Goal: Contribute content: Add original content to the website for others to see

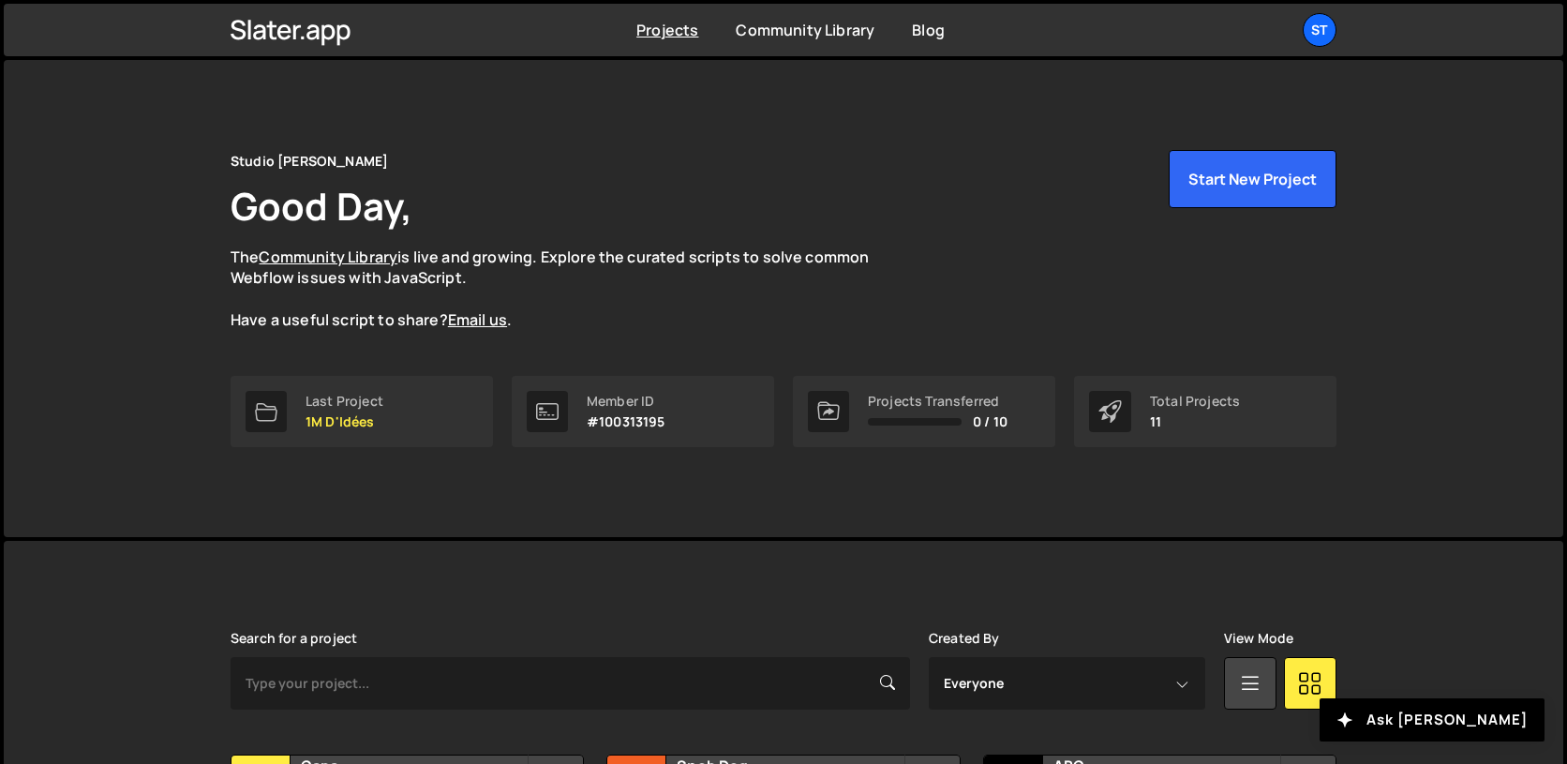
scroll to position [438, 0]
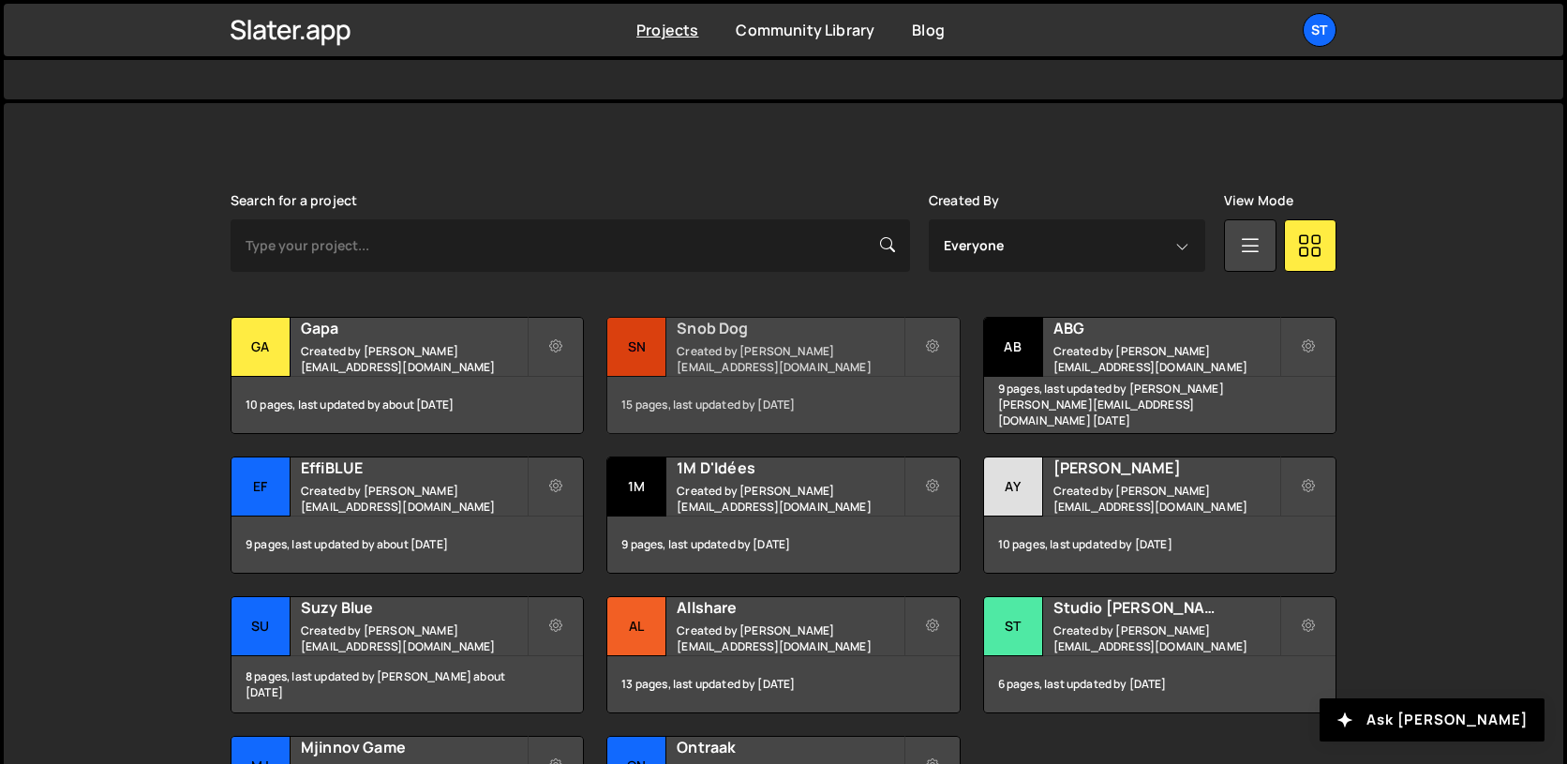
click at [659, 366] on div "Sn" at bounding box center [636, 347] width 59 height 59
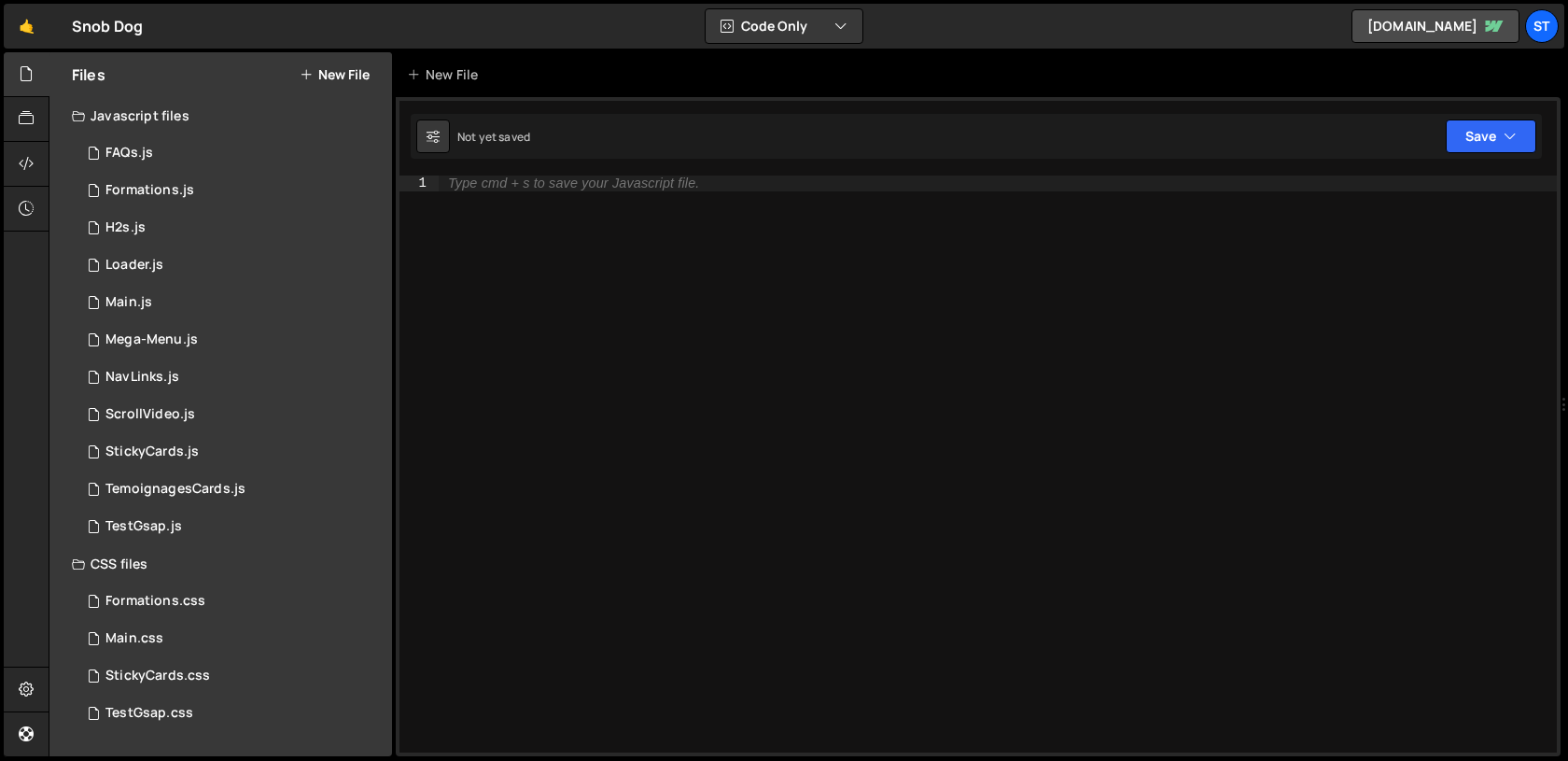
click at [319, 74] on button "New File" at bounding box center [335, 74] width 70 height 15
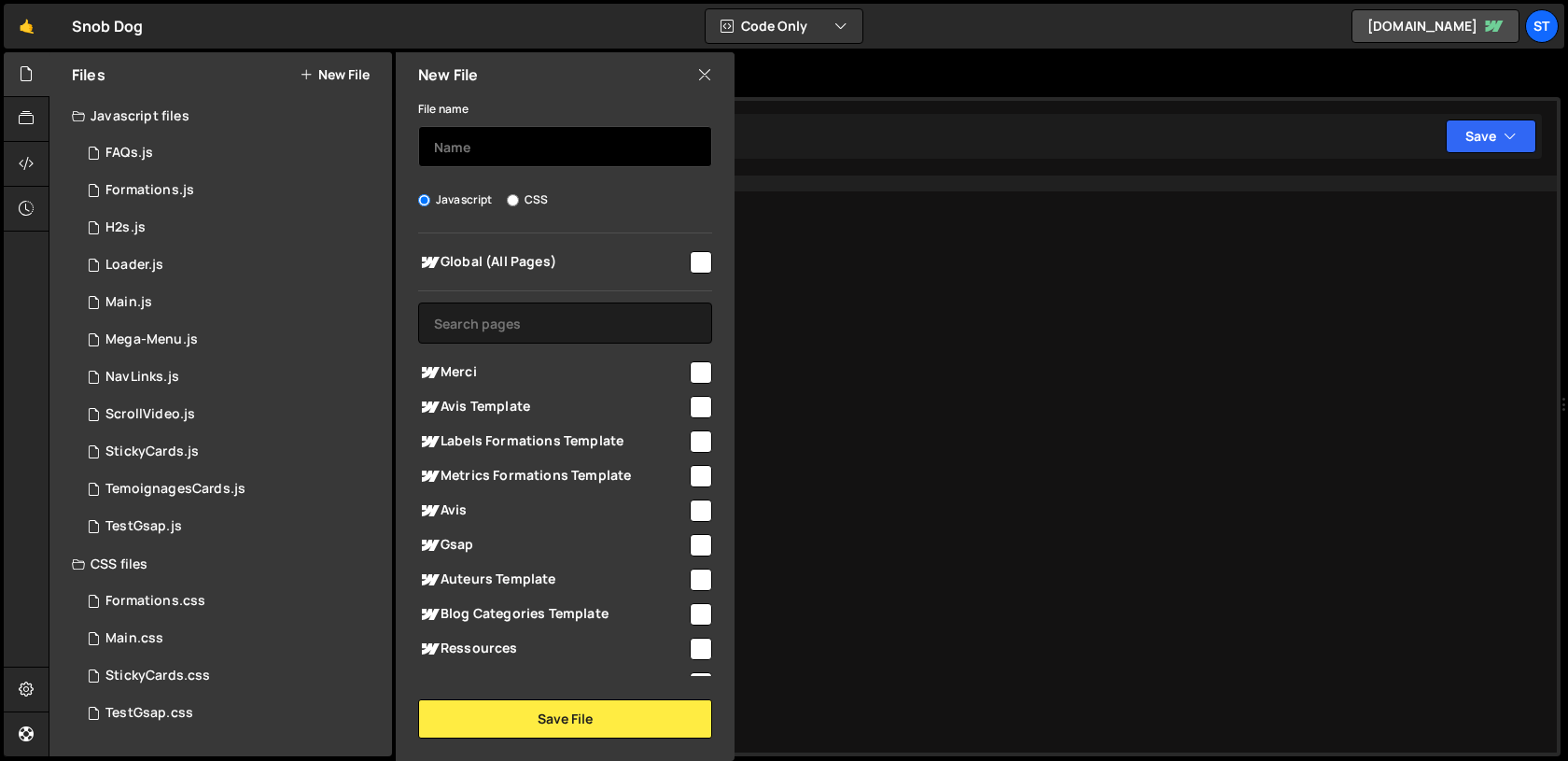
click at [511, 163] on input "text" at bounding box center [565, 145] width 294 height 41
type input "Apparitions"
click at [689, 262] on input "checkbox" at bounding box center [700, 262] width 22 height 22
checkbox input "true"
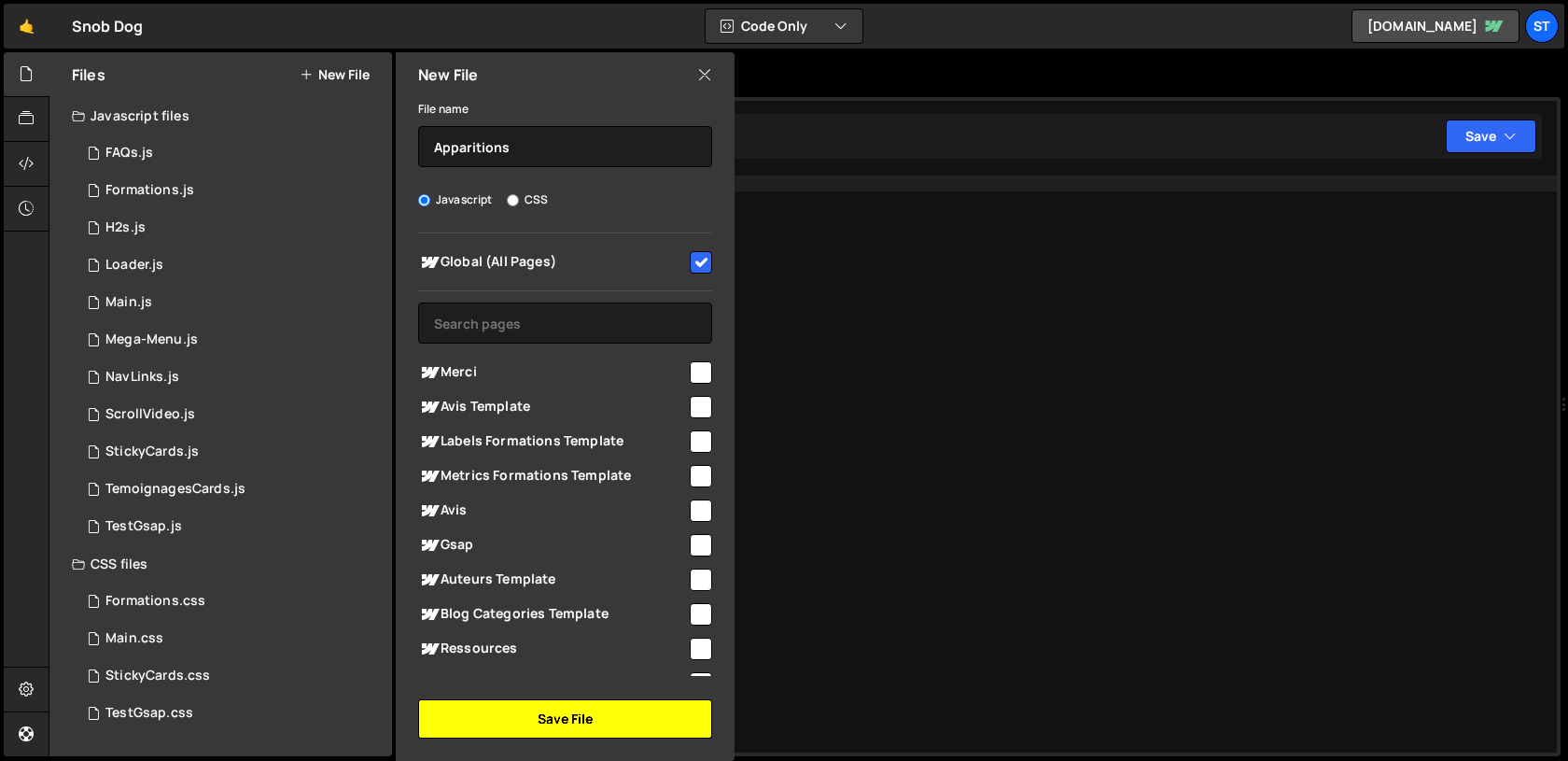
click at [587, 720] on button "Save File" at bounding box center [565, 718] width 294 height 39
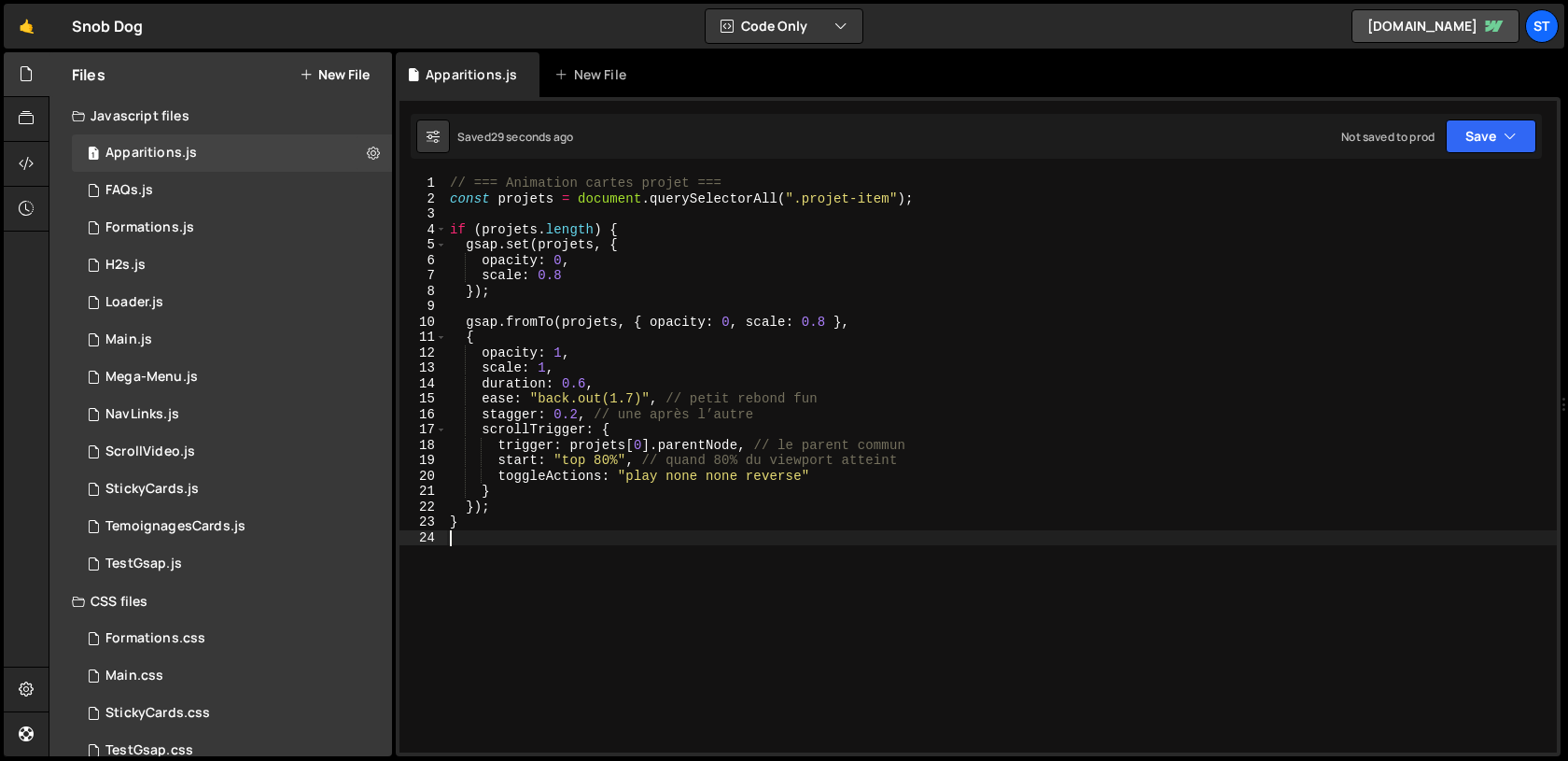
click at [891, 196] on div "// === Animation cartes projet === const projets = document . querySelectorAll …" at bounding box center [1001, 479] width 1111 height 608
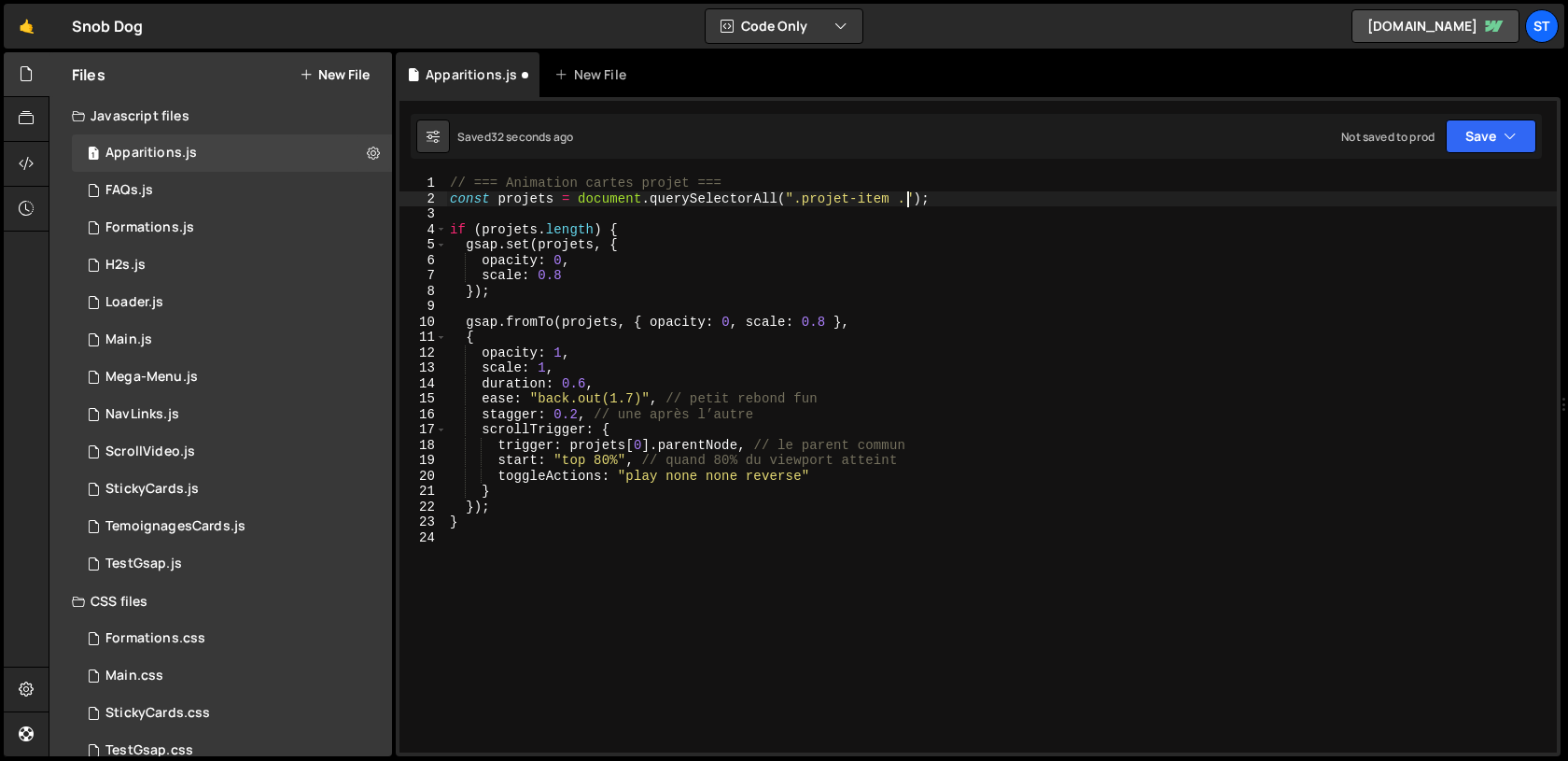
scroll to position [0, 32]
paste textarea "item-methode"
type textarea "const projets = document.querySelectorAll(".projet-item .item-methode");"
click at [891, 208] on div "// === Animation cartes projet === const projets = document . querySelectorAll …" at bounding box center [1001, 479] width 1111 height 608
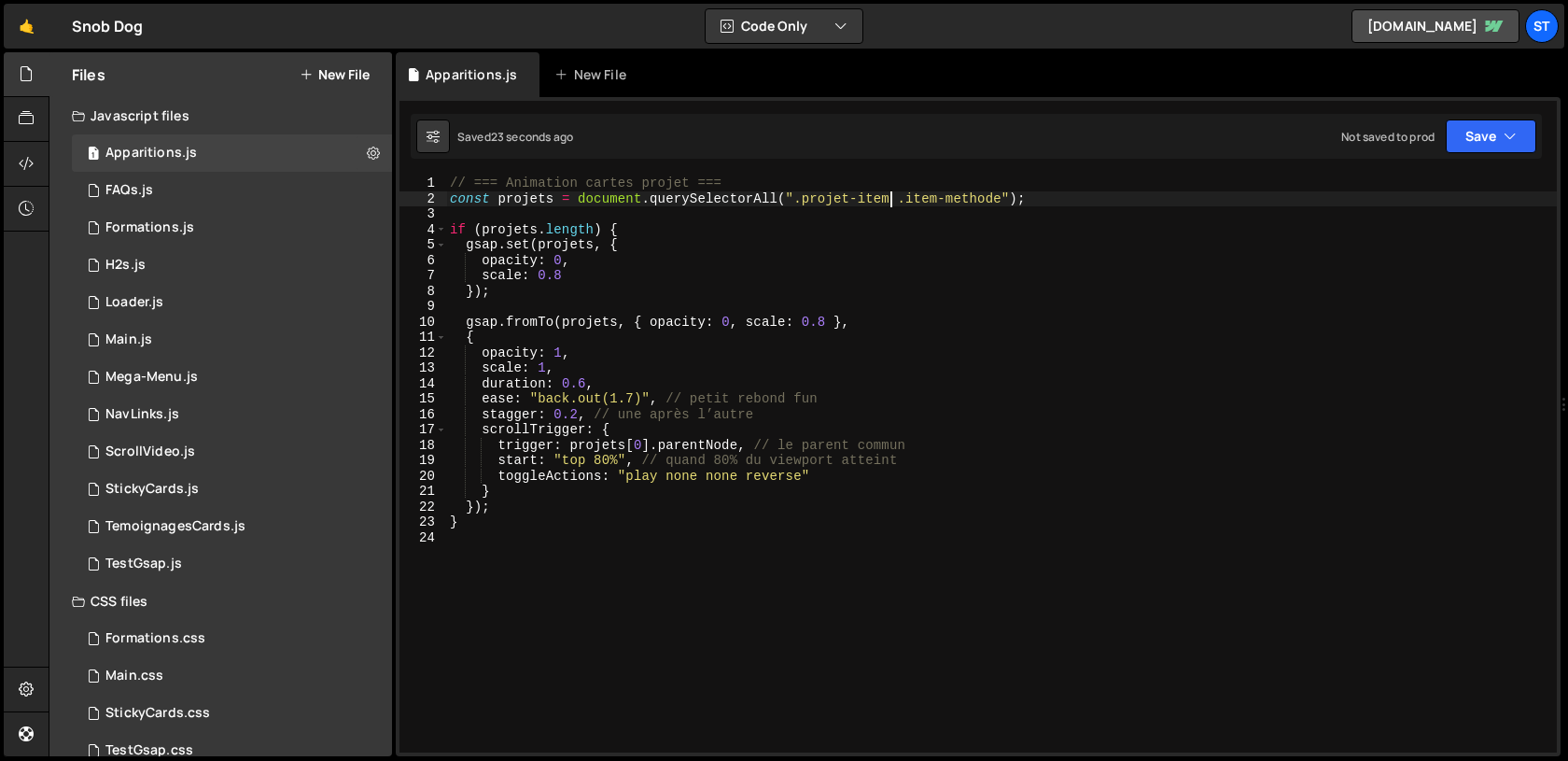
click at [892, 203] on div "// === Animation cartes projet === const projets = document . querySelectorAll …" at bounding box center [1001, 479] width 1111 height 608
click at [1010, 201] on div "// === Animation cartes projet === const projets = document . querySelectorAll …" at bounding box center [1001, 479] width 1111 height 608
paste textarea "avis-video_item"
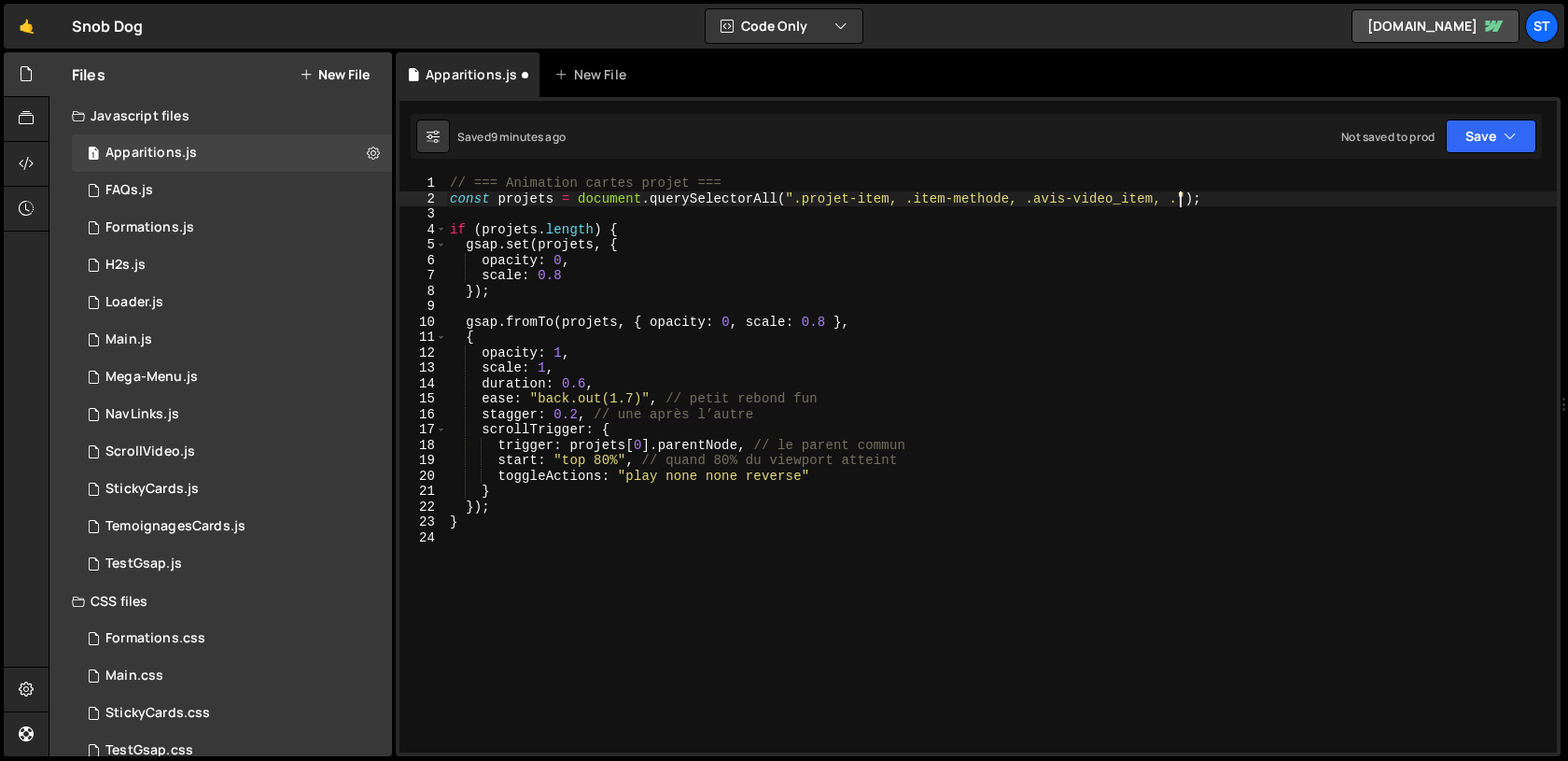
scroll to position [0, 51]
paste textarea "avis-item-2"
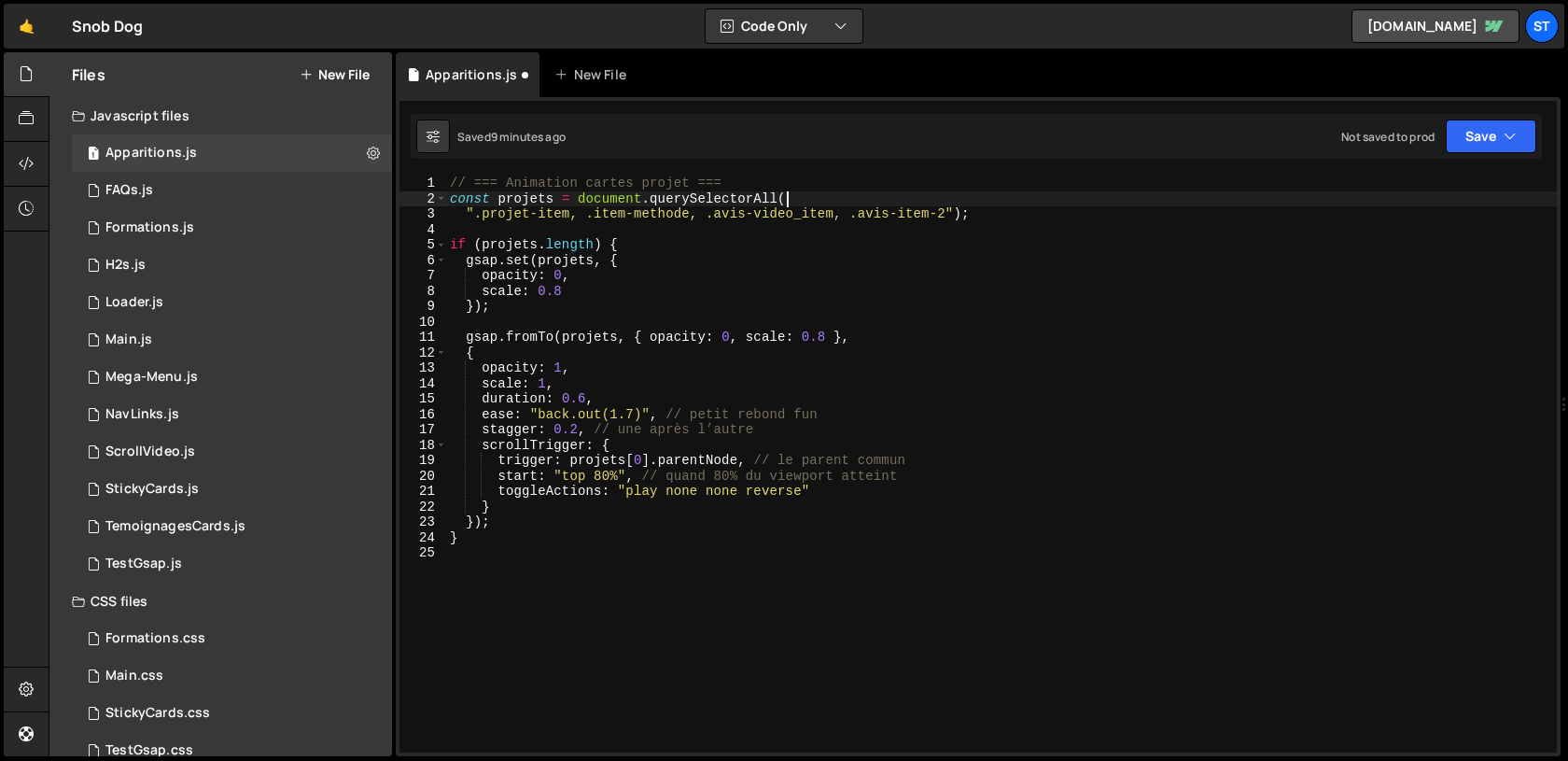
scroll to position [0, 22]
click at [950, 219] on div "// === Animation cartes projet === const projets = document . querySelectorAll …" at bounding box center [1001, 479] width 1111 height 608
paste textarea "res-link_2"
click at [796, 216] on div "// === Animation cartes projet === const projets = document . querySelectorAll …" at bounding box center [1001, 479] width 1111 height 608
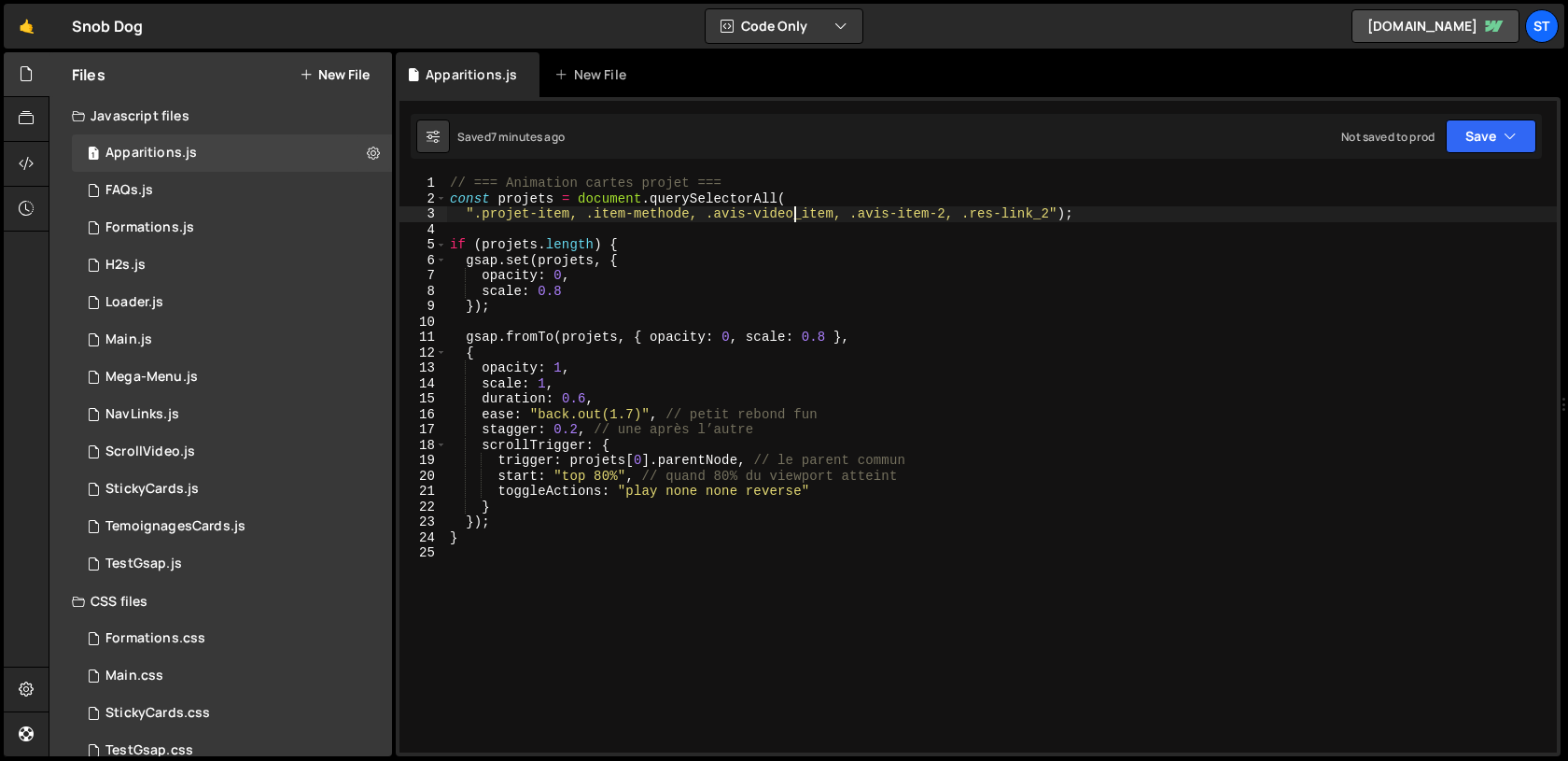
click at [667, 216] on div "// === Animation cartes projet === const projets = document . querySelectorAll …" at bounding box center [1001, 479] width 1111 height 608
click at [930, 207] on div "// === Animation cartes projet === const projets = document . querySelectorAll …" at bounding box center [1001, 479] width 1111 height 608
paste textarea "block-brochure"
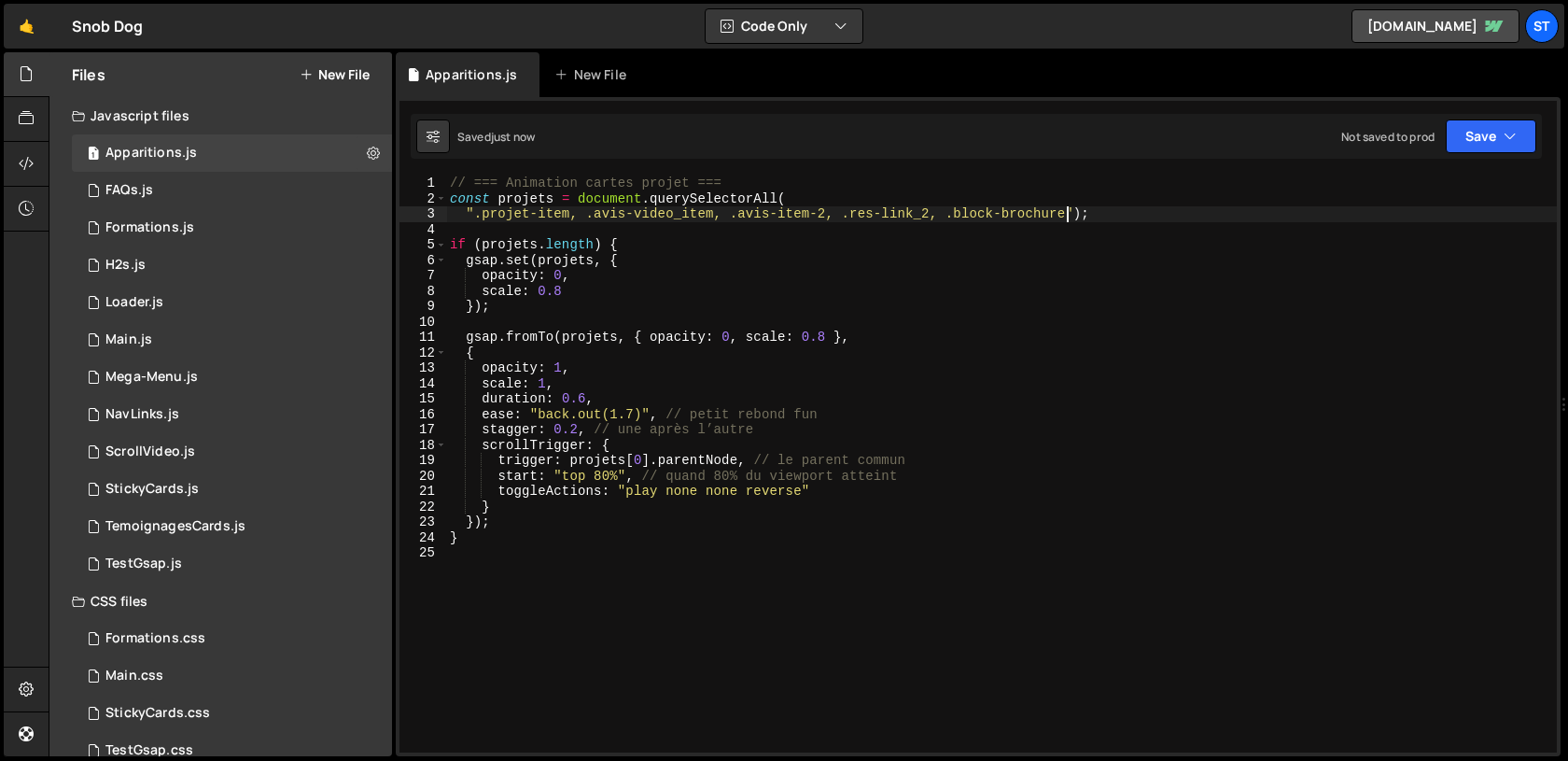
type textarea "".projet-item, .avis-video_item, .avis-item-2, .res-link_2, .block-brochure");"
click at [339, 71] on button "New File" at bounding box center [335, 74] width 70 height 15
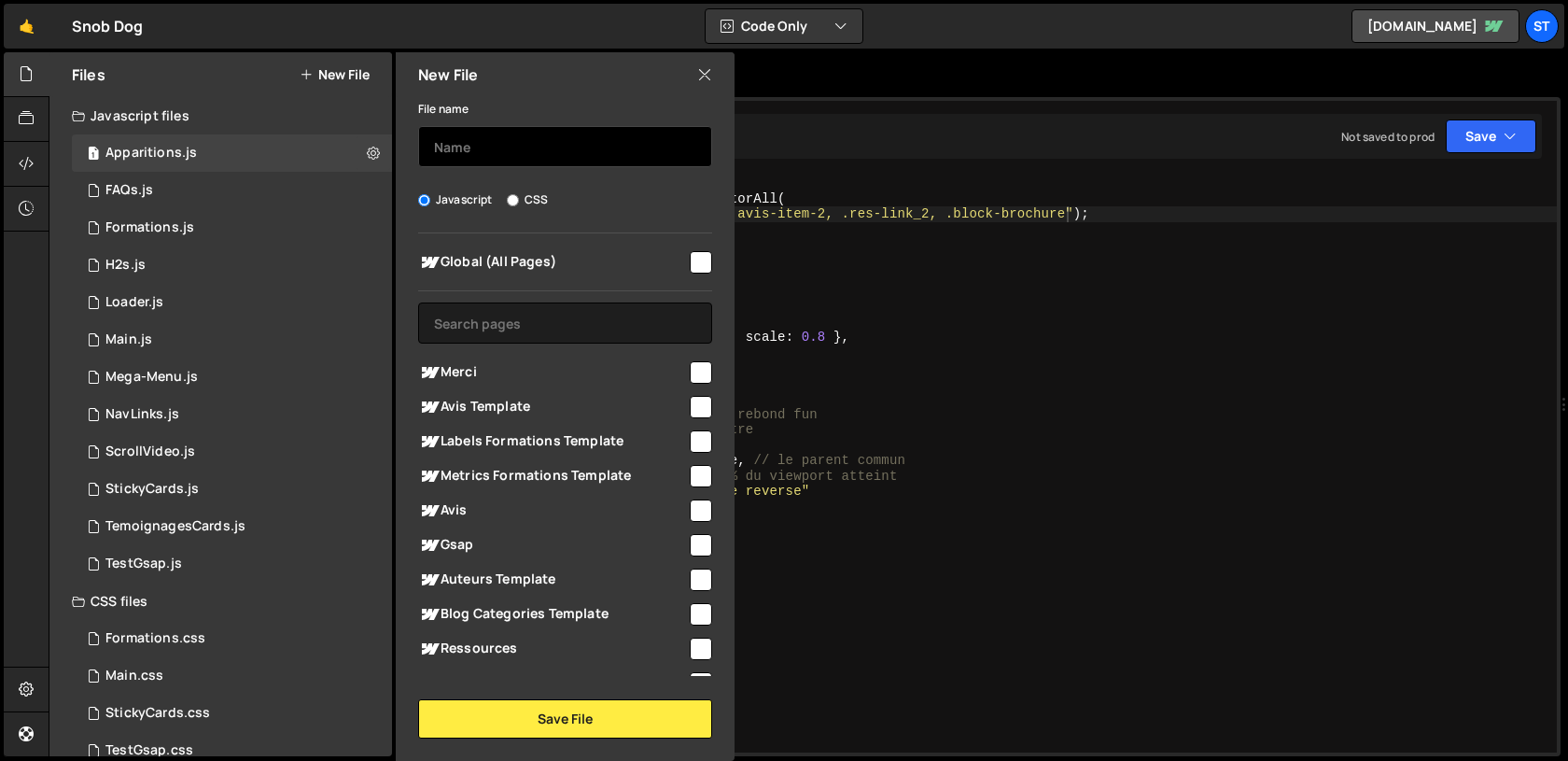
click at [464, 148] on input "text" at bounding box center [565, 145] width 294 height 41
type input "SommaireLinks"
click at [689, 256] on input "checkbox" at bounding box center [700, 262] width 22 height 22
checkbox input "true"
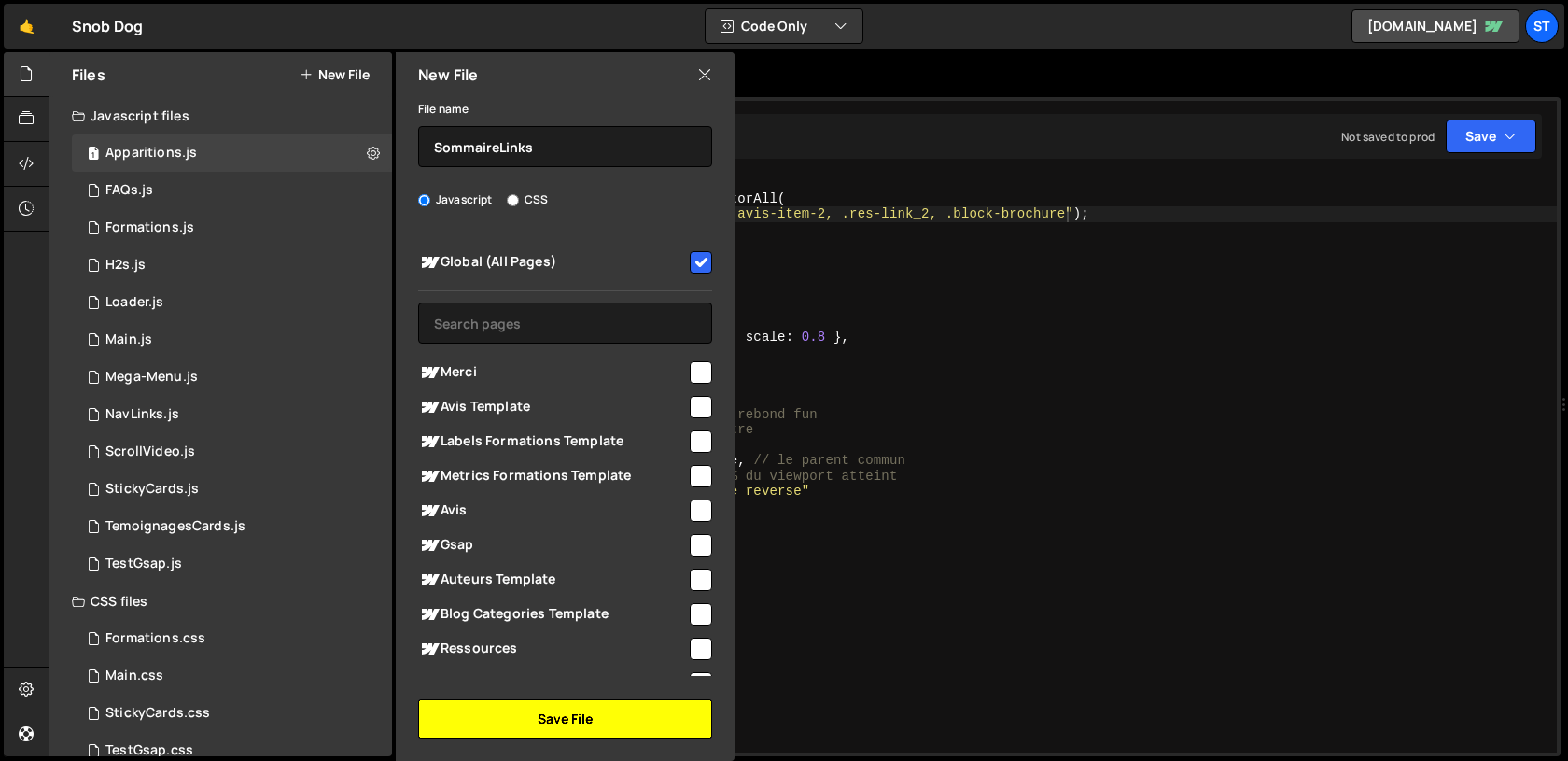
click at [525, 724] on button "Save File" at bounding box center [565, 718] width 294 height 39
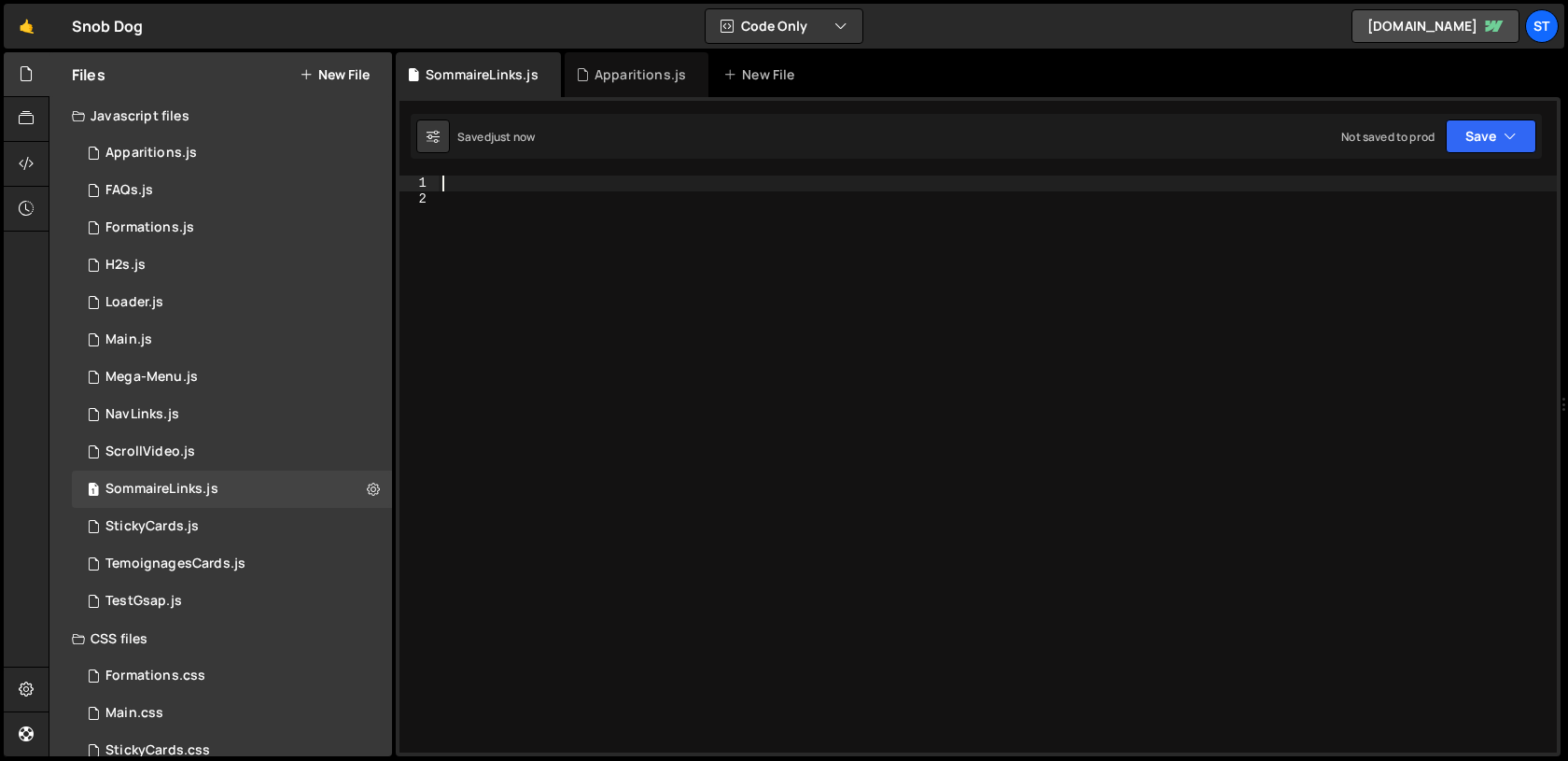
click at [616, 188] on div at bounding box center [997, 479] width 1118 height 608
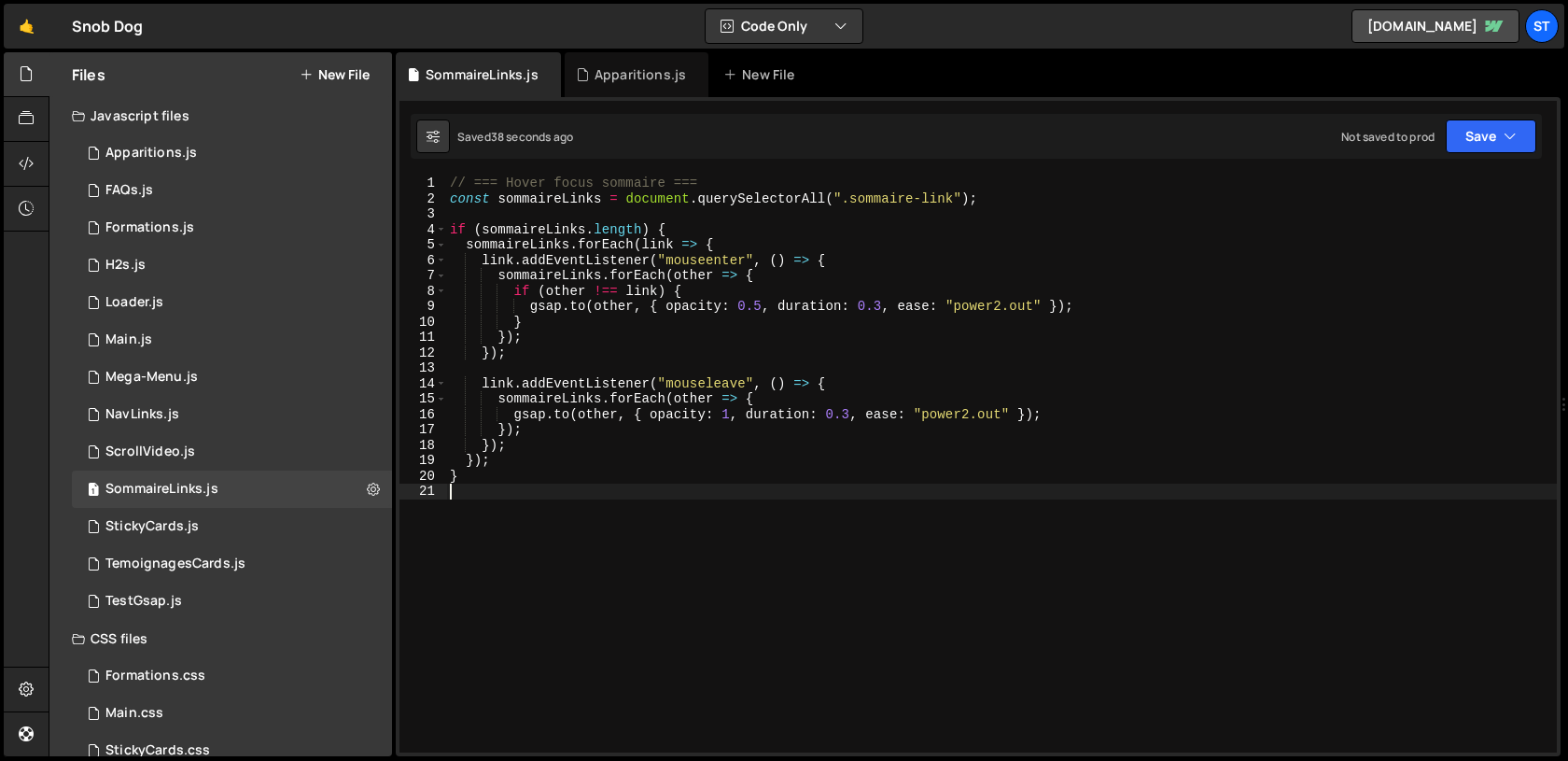
click at [763, 378] on div "// === Hover focus sommaire === const sommaireLinks = document . querySelectorA…" at bounding box center [1001, 479] width 1111 height 608
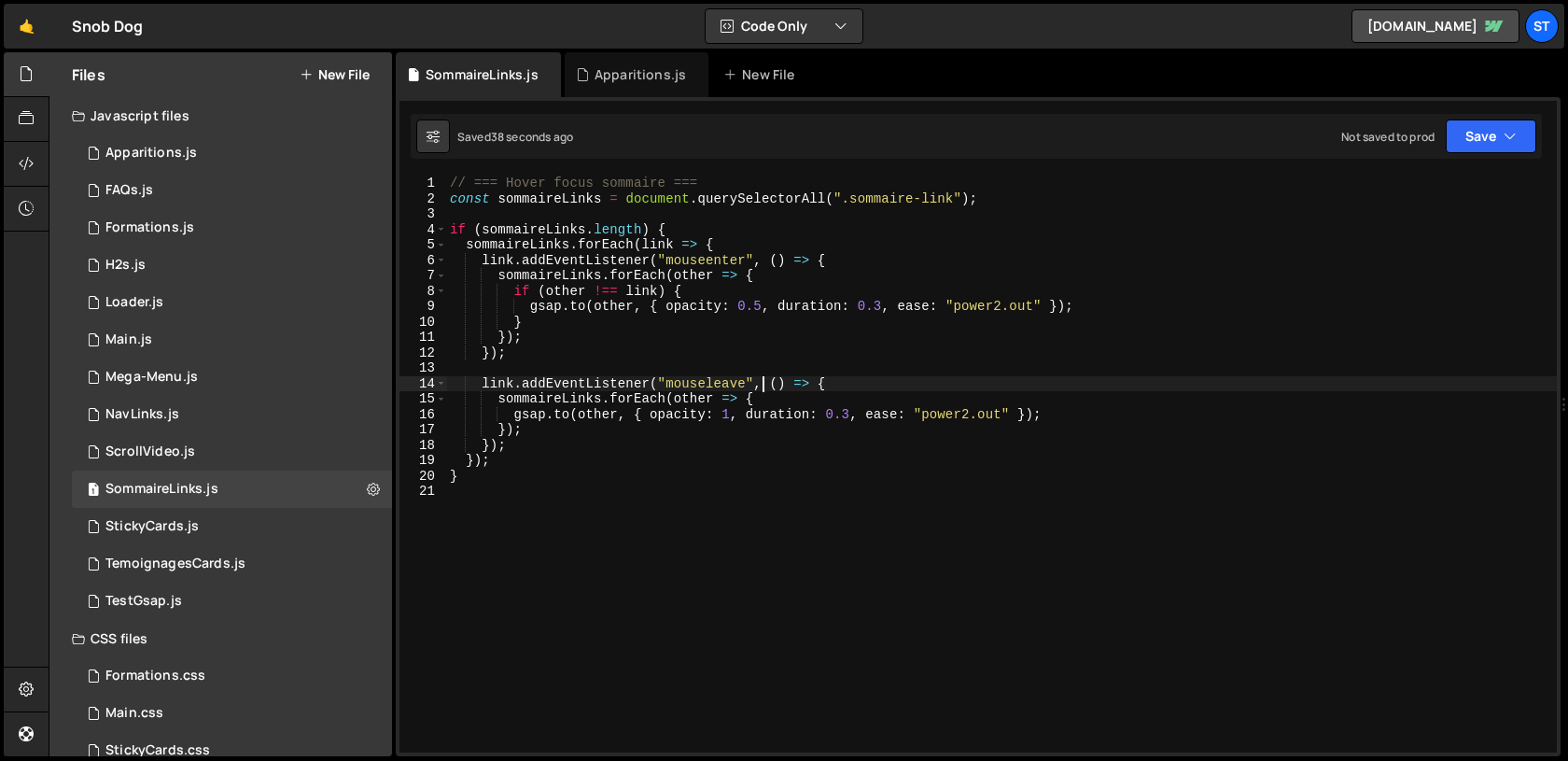
type textarea "}"
paste textarea
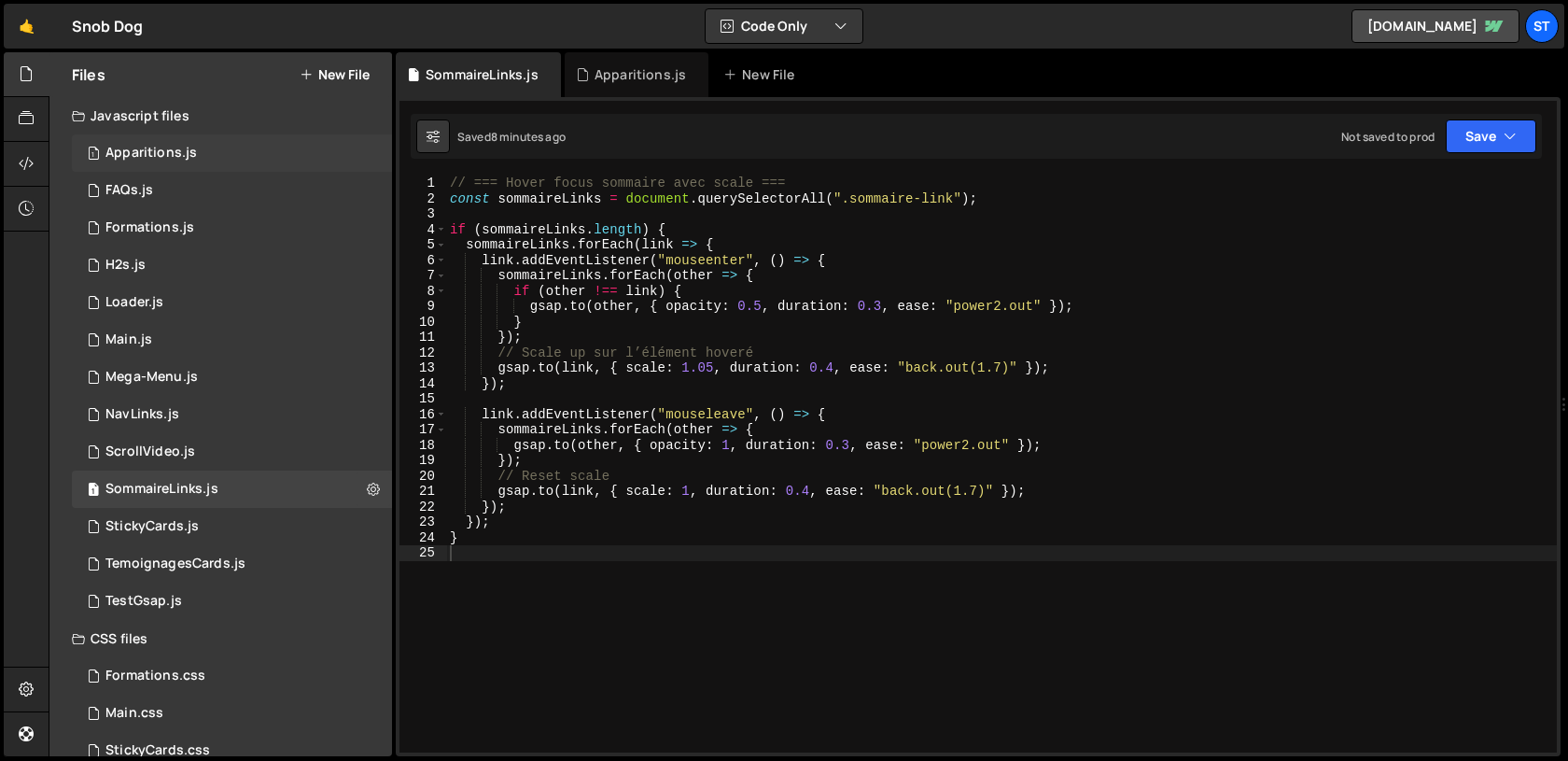
click at [179, 164] on div "1 Apparitions.js 0" at bounding box center [231, 152] width 320 height 37
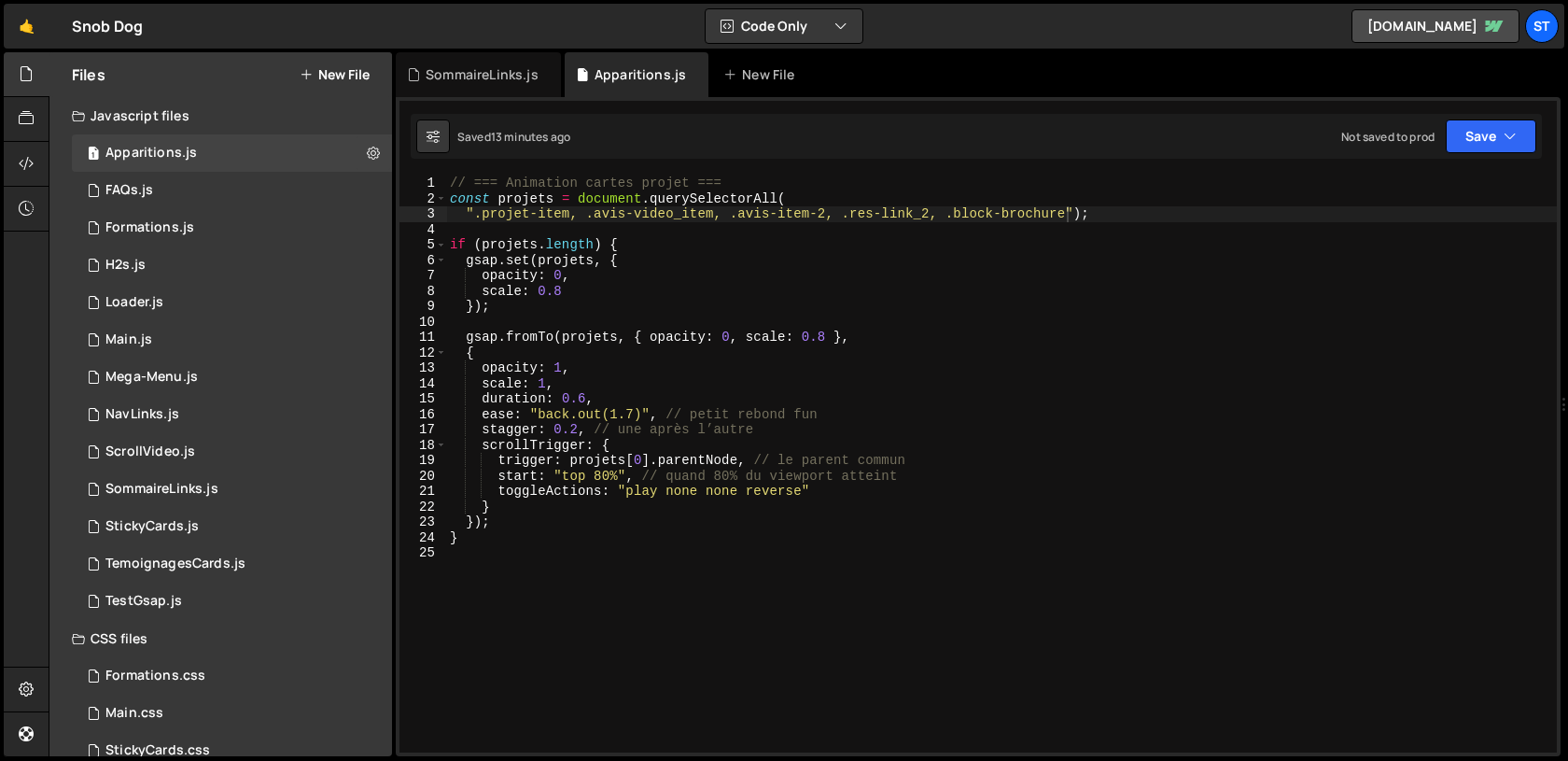
click at [1064, 215] on div "// === Animation cartes projet === const projets = document . querySelectorAll …" at bounding box center [1001, 479] width 1111 height 608
paste textarea "metric-formation"
type textarea "".projet-item, .avis-video_item, .avis-item-2, .res-link_2, .block-brochure, .m…"
